Goal: Task Accomplishment & Management: Manage account settings

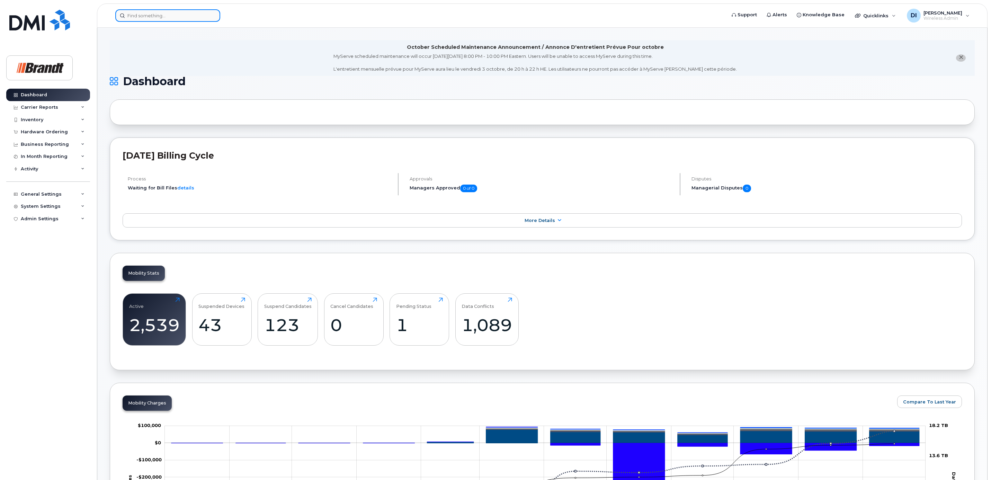
click at [151, 16] on input at bounding box center [167, 15] width 105 height 12
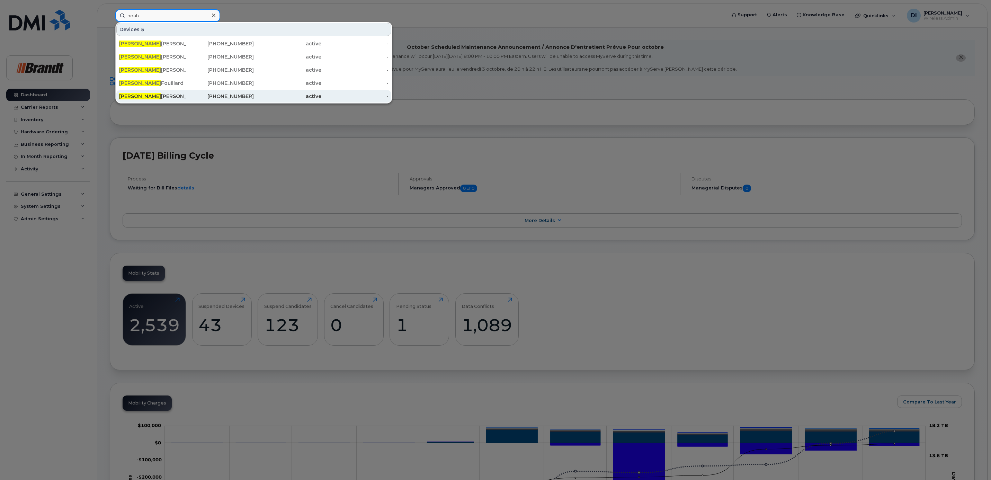
type input "noah"
click at [135, 93] on div "Noah Sacher" at bounding box center [153, 96] width 68 height 12
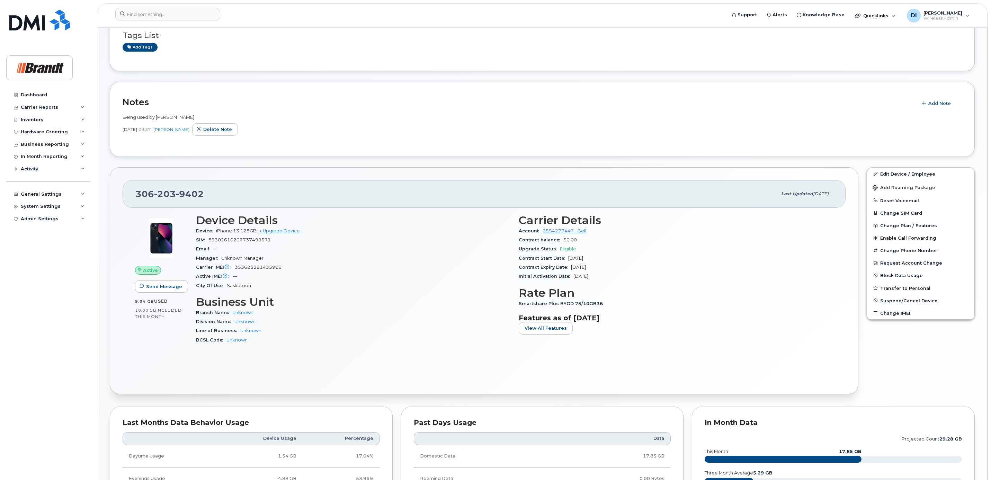
scroll to position [260, 0]
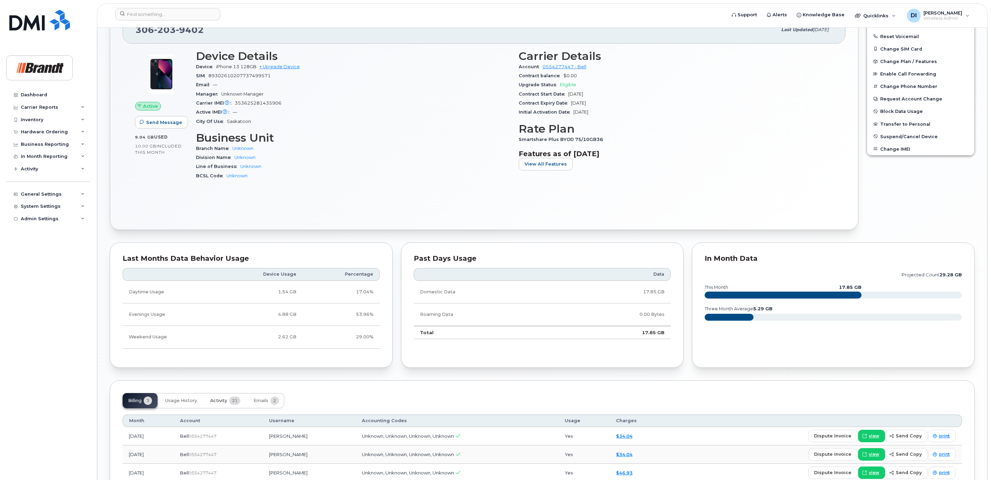
click at [218, 401] on span "Activity" at bounding box center [218, 401] width 17 height 6
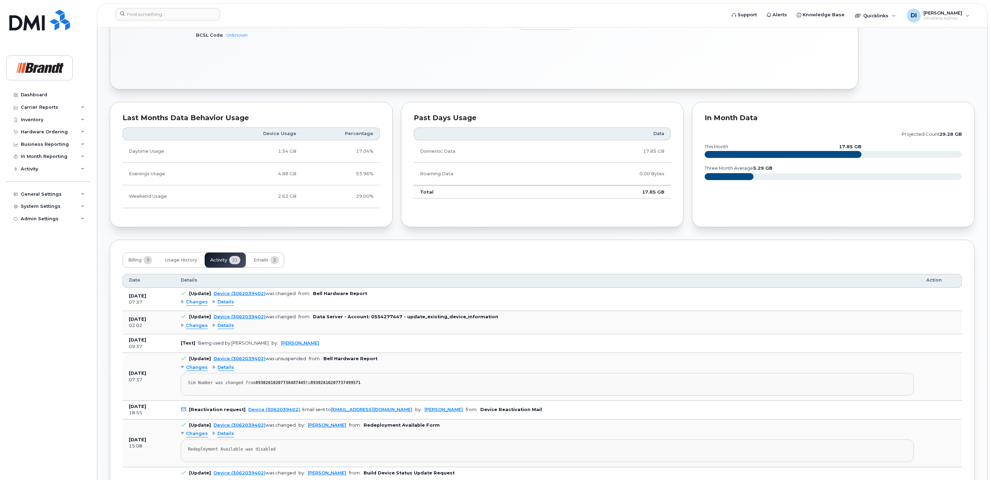
scroll to position [416, 0]
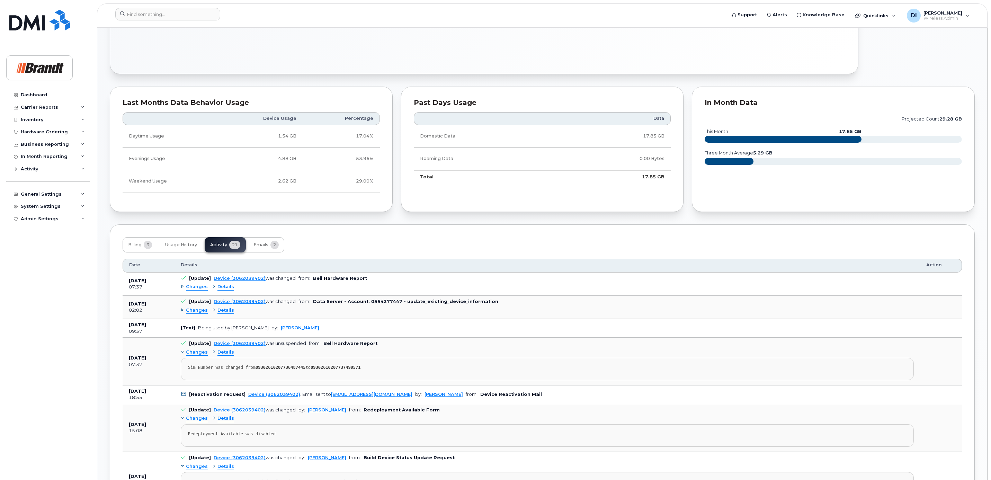
click at [221, 290] on span "Details" at bounding box center [226, 287] width 17 height 7
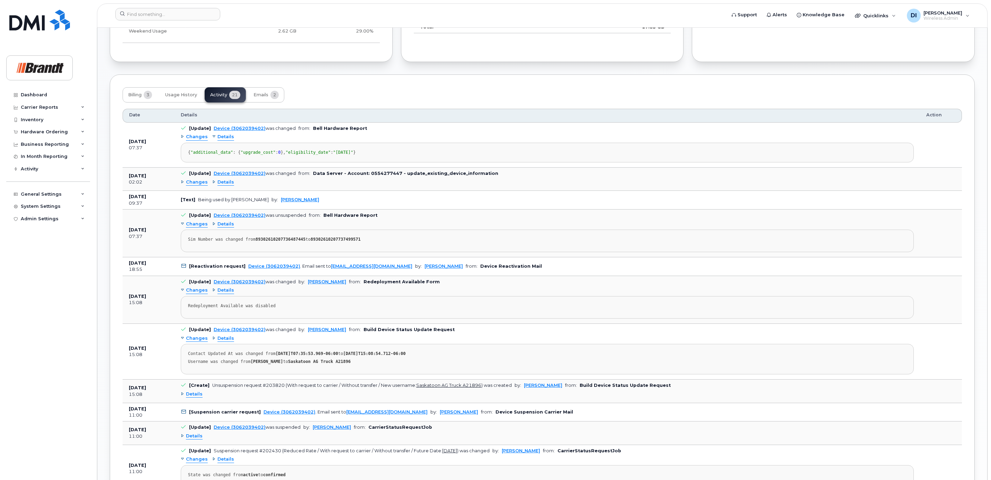
scroll to position [572, 0]
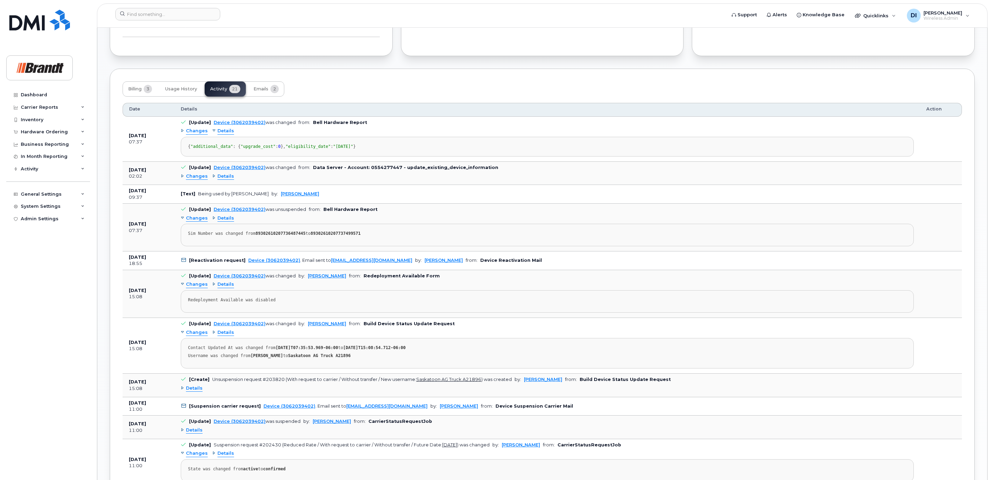
click at [225, 222] on span "Details" at bounding box center [226, 218] width 17 height 7
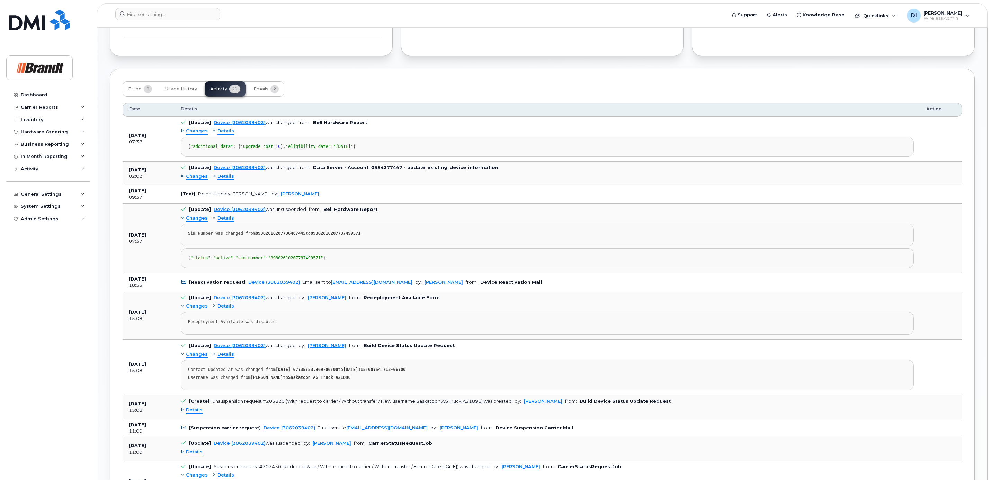
click at [227, 180] on span "Details" at bounding box center [226, 176] width 17 height 7
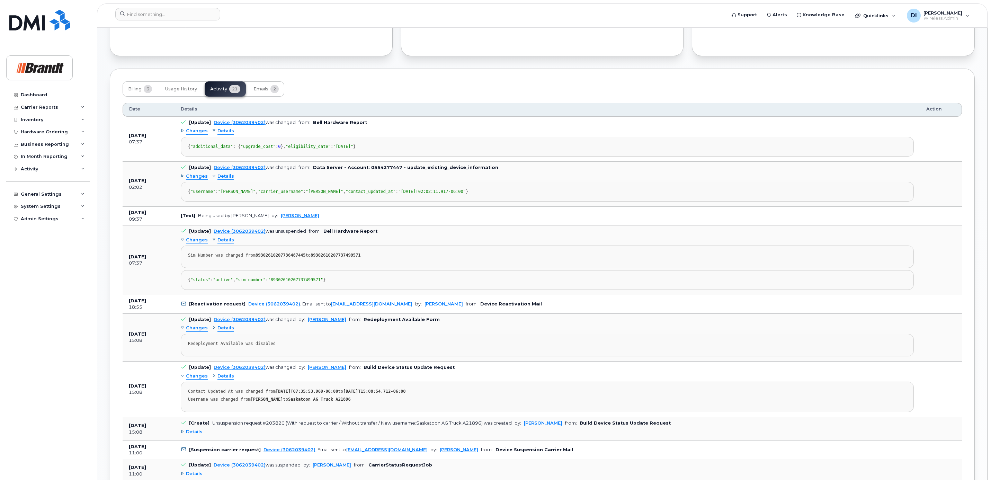
click at [194, 180] on span "Changes" at bounding box center [197, 176] width 22 height 7
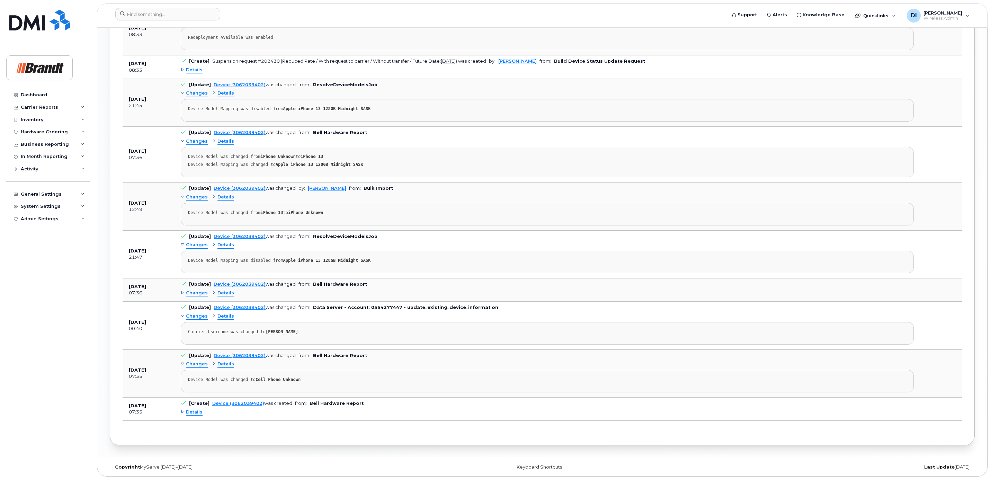
scroll to position [1143, 0]
click at [219, 320] on span "Details" at bounding box center [226, 316] width 17 height 7
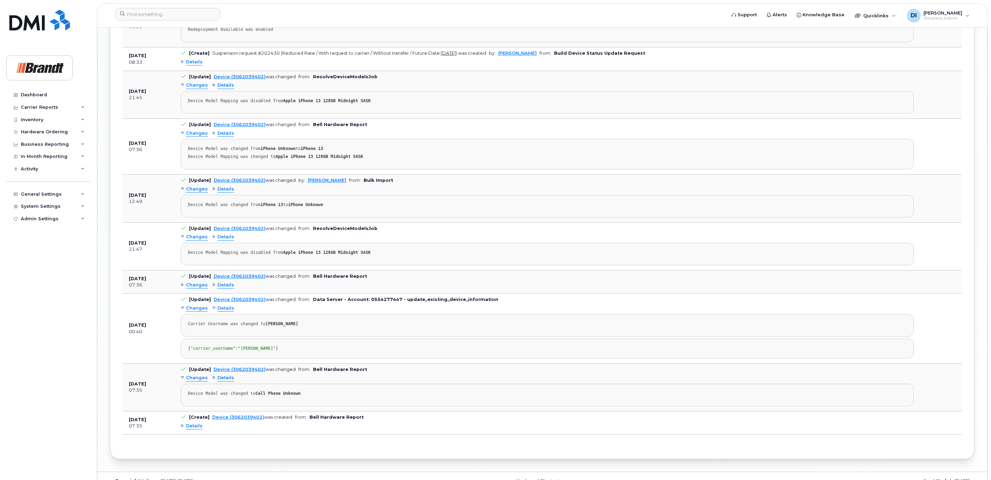
click at [191, 312] on span "Changes" at bounding box center [197, 308] width 22 height 7
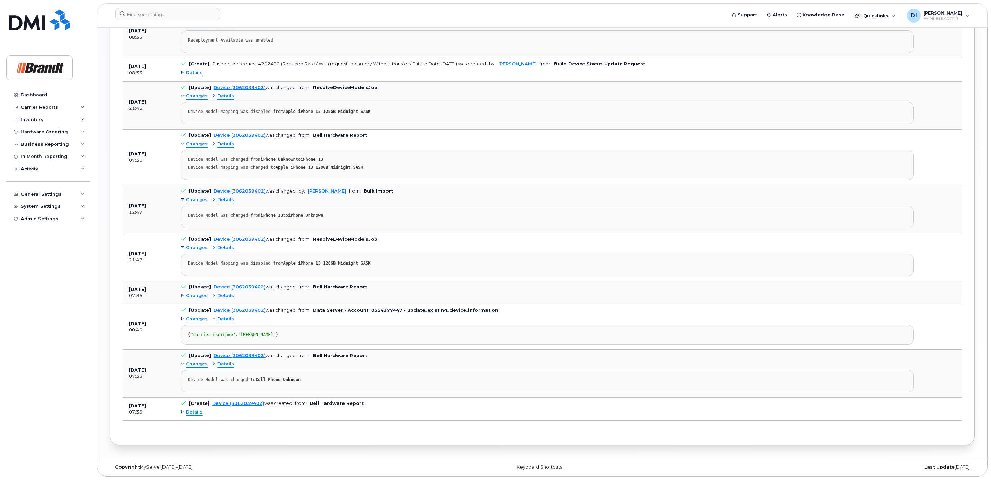
click at [191, 322] on span "Changes" at bounding box center [197, 319] width 22 height 7
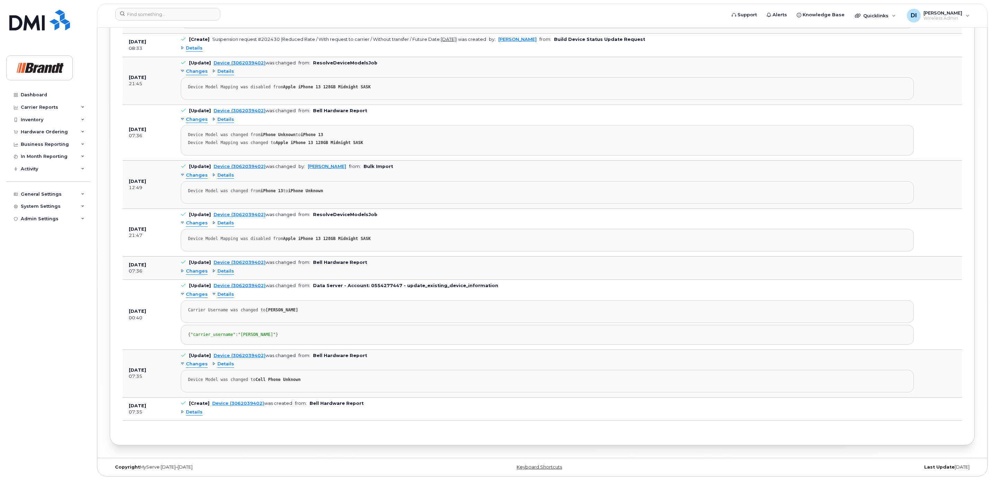
scroll to position [1246, 0]
click at [221, 361] on span "Details" at bounding box center [226, 364] width 17 height 7
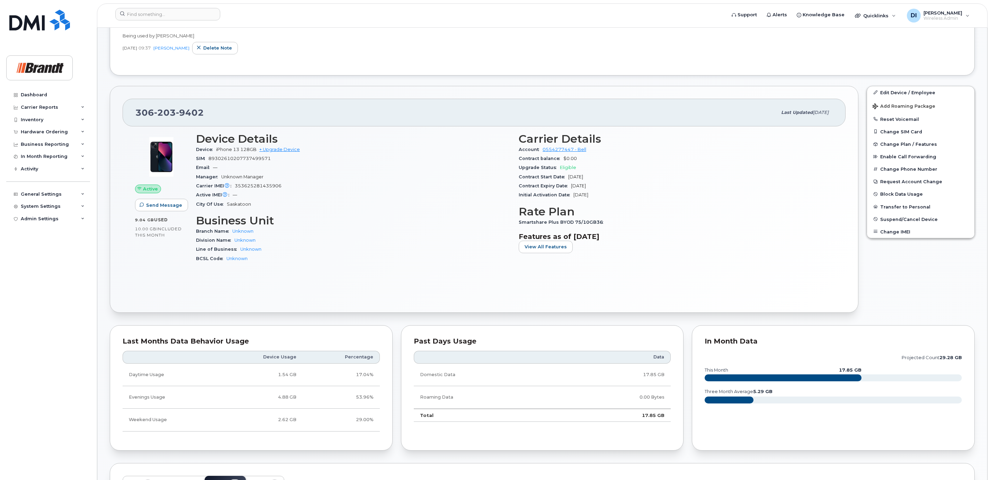
scroll to position [83, 0]
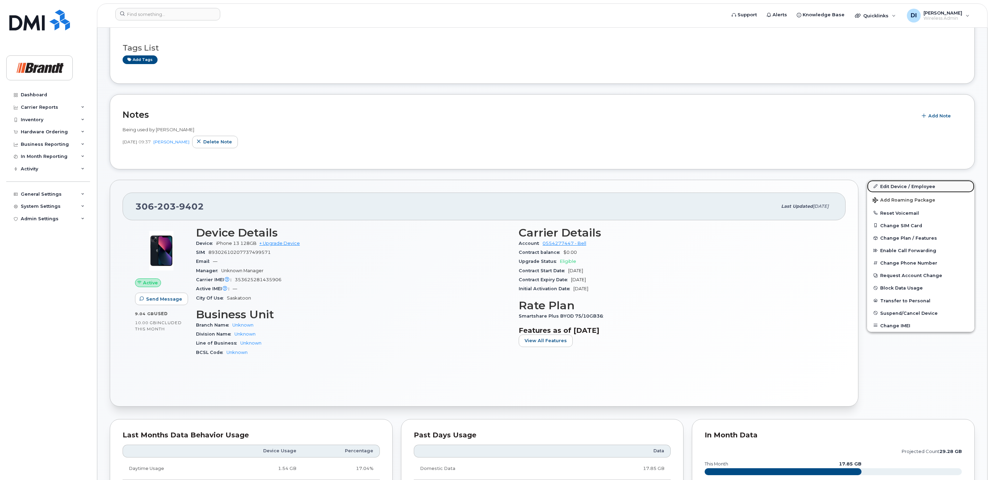
drag, startPoint x: 892, startPoint y: 189, endPoint x: 879, endPoint y: 189, distance: 12.1
click at [892, 189] on link "Edit Device / Employee" at bounding box center [920, 186] width 107 height 12
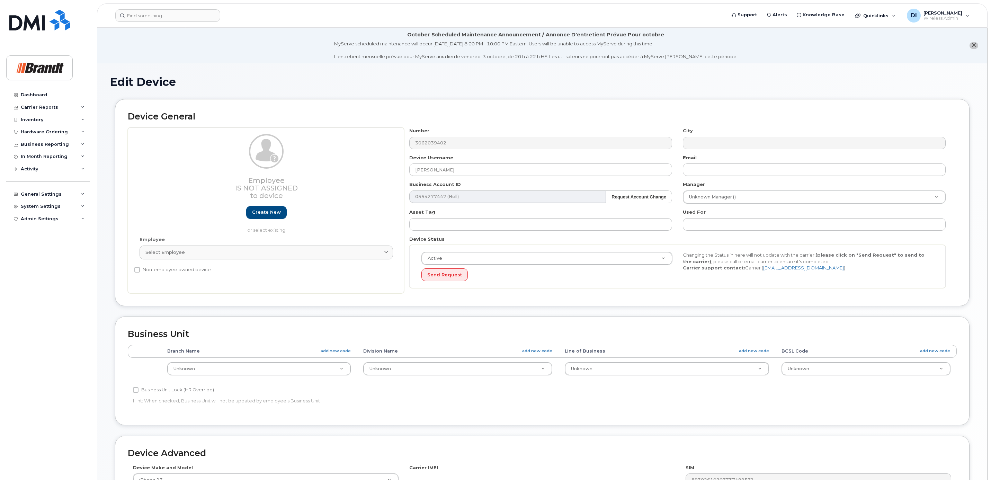
select select "33722384"
select select "34499151"
select select "35132258"
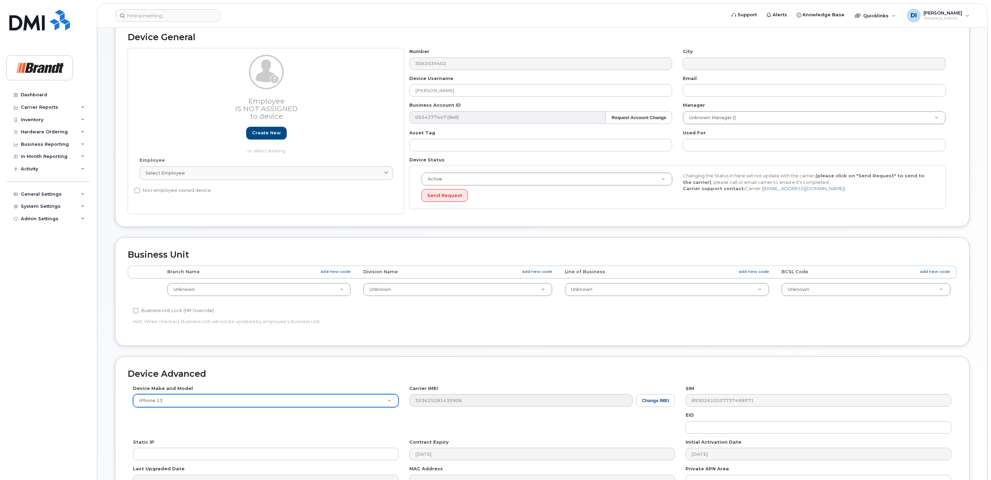
scroll to position [166, 0]
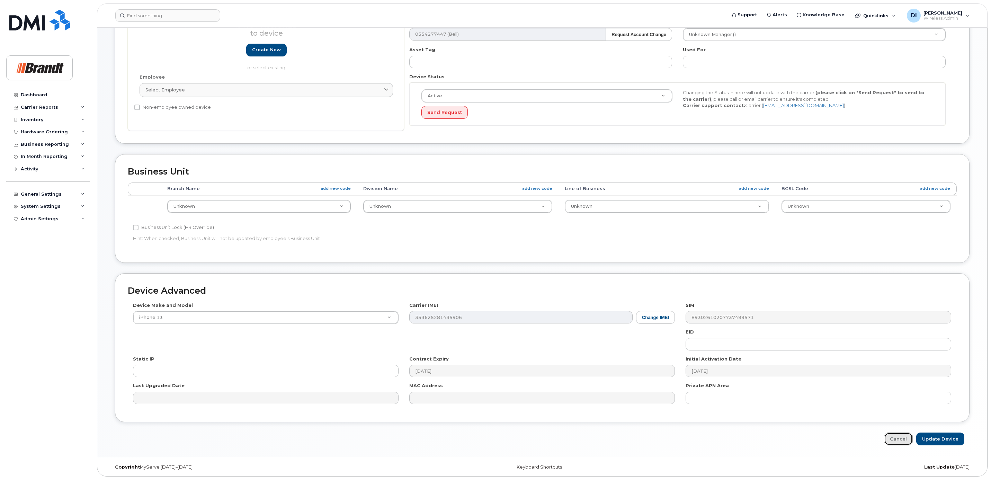
click at [904, 441] on link "Cancel" at bounding box center [898, 439] width 29 height 13
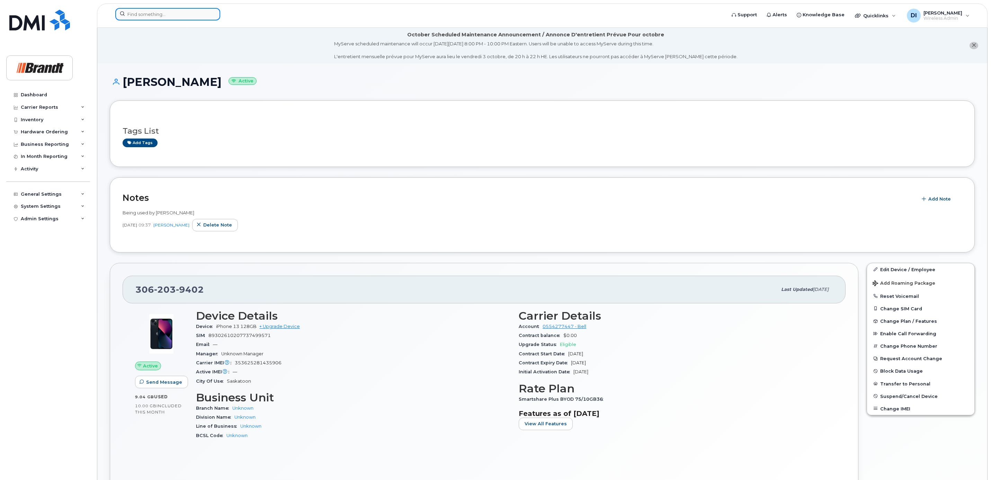
click at [141, 14] on input at bounding box center [167, 14] width 105 height 12
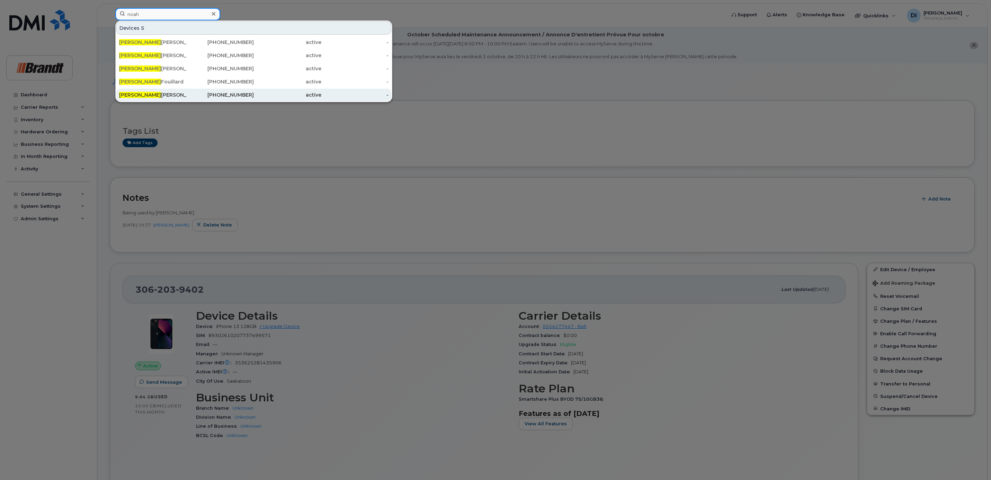
type input "noah"
click at [139, 92] on div "[PERSON_NAME]" at bounding box center [153, 94] width 68 height 7
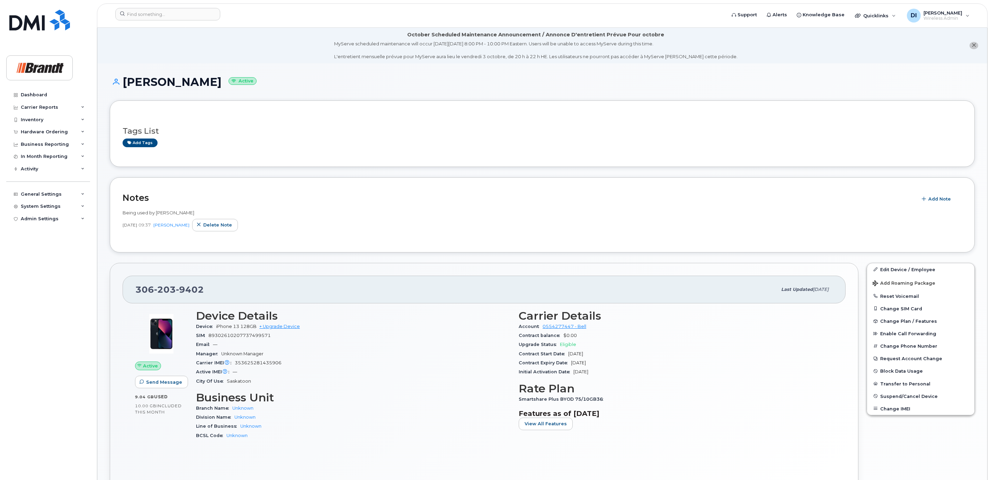
scroll to position [312, 0]
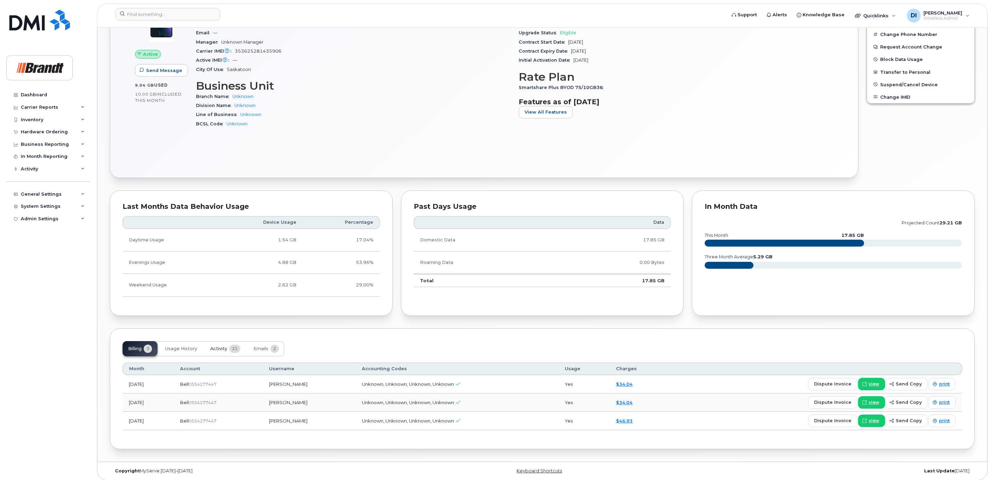
click at [230, 351] on button "Activity 21" at bounding box center [225, 348] width 41 height 15
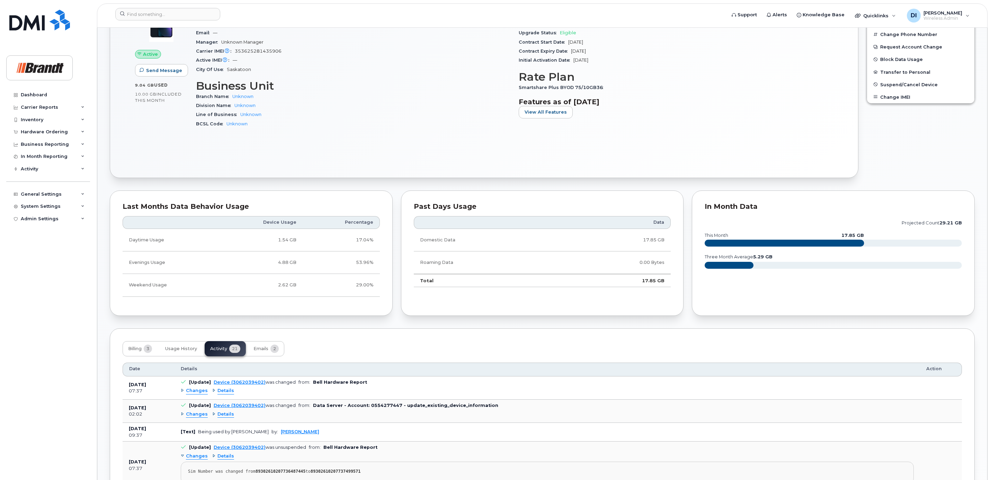
click at [229, 393] on span "Details" at bounding box center [226, 391] width 17 height 7
